Goal: Transaction & Acquisition: Purchase product/service

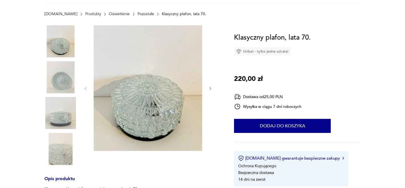
click at [64, 46] on img at bounding box center [60, 41] width 32 height 32
click at [66, 163] on img at bounding box center [60, 149] width 32 height 32
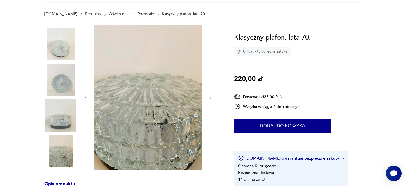
click at [69, 105] on img at bounding box center [60, 116] width 32 height 32
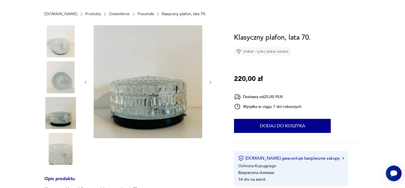
click at [63, 63] on img at bounding box center [60, 77] width 32 height 32
